Goal: Find specific page/section: Find specific page/section

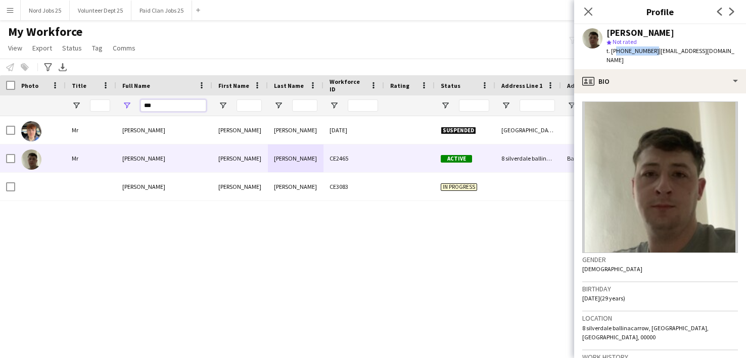
click at [147, 106] on input "***" at bounding box center [173, 106] width 66 height 12
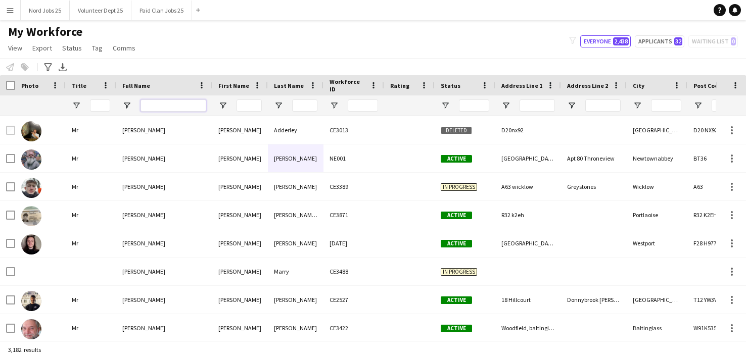
click at [156, 107] on input "Full Name Filter Input" at bounding box center [173, 106] width 66 height 12
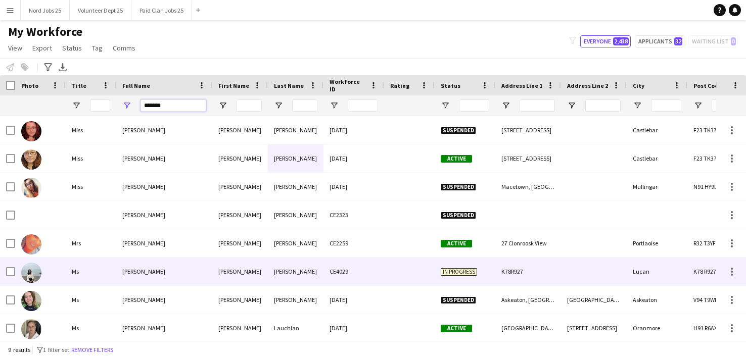
type input "*******"
click at [320, 273] on div "[PERSON_NAME]" at bounding box center [296, 272] width 56 height 28
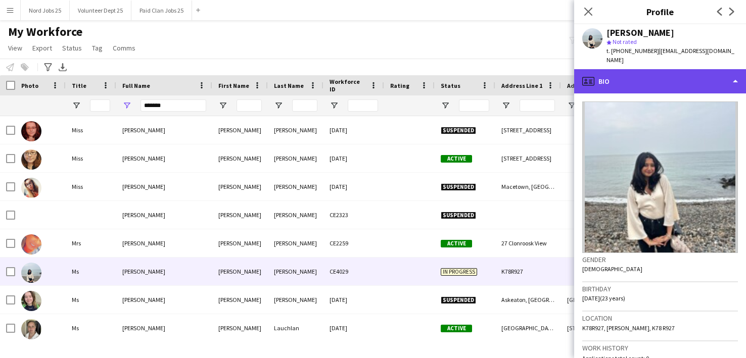
click at [658, 73] on div "profile Bio" at bounding box center [660, 81] width 172 height 24
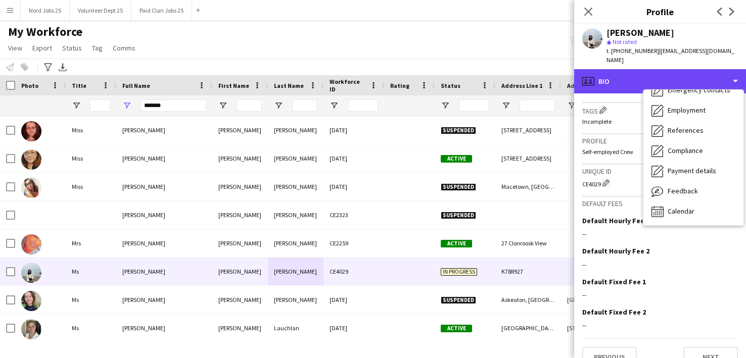
scroll to position [345, 0]
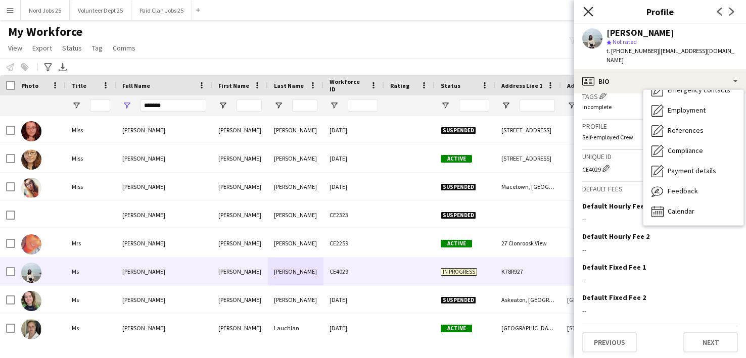
click at [589, 10] on icon "Close pop-in" at bounding box center [588, 12] width 10 height 10
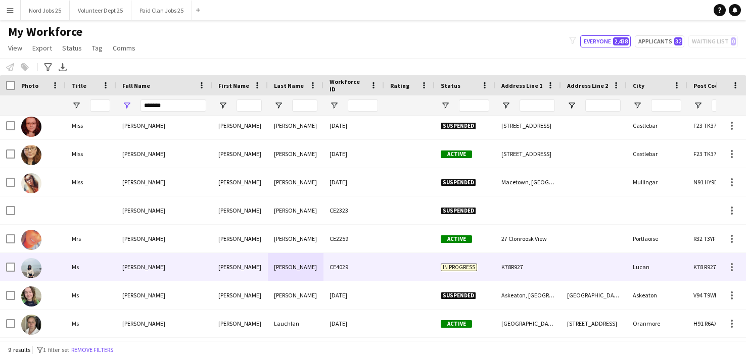
scroll to position [30, 0]
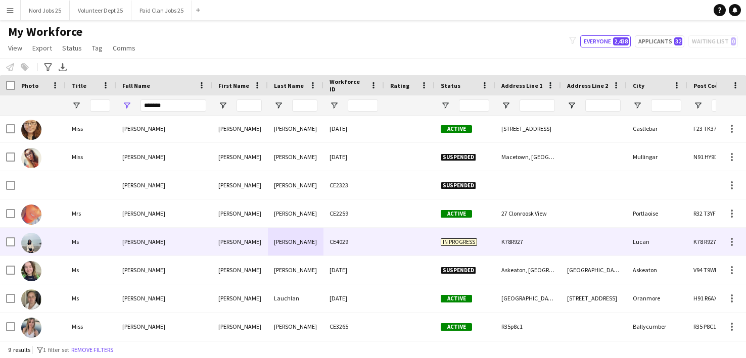
click at [389, 230] on div at bounding box center [409, 242] width 51 height 28
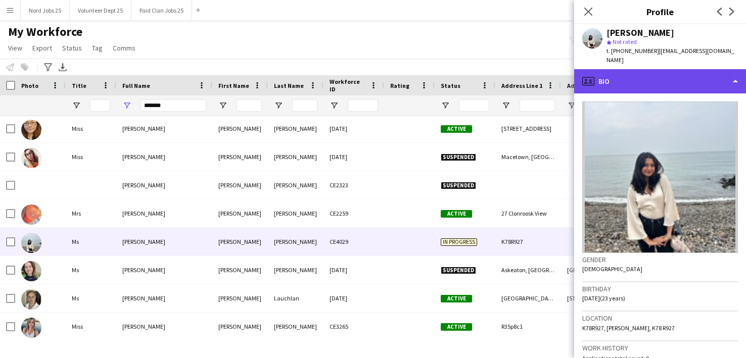
click at [633, 81] on div "profile Bio" at bounding box center [660, 81] width 172 height 24
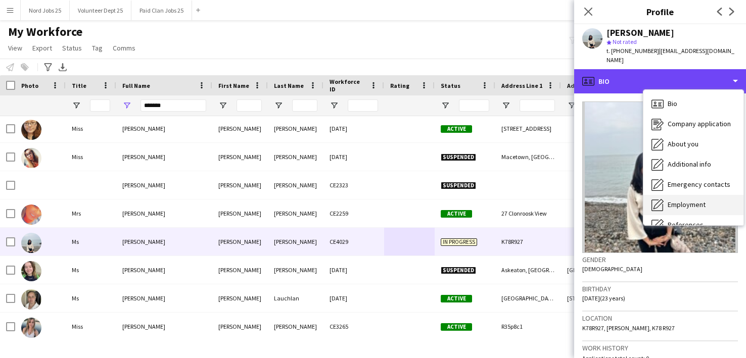
scroll to position [94, 0]
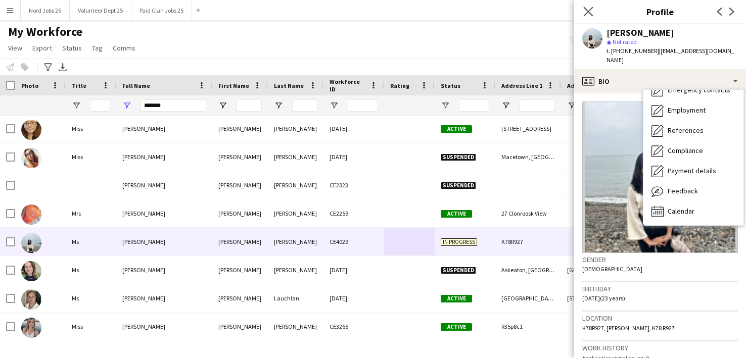
click at [590, 17] on app-icon "Close pop-in" at bounding box center [588, 12] width 15 height 15
